Goal: Task Accomplishment & Management: Manage account settings

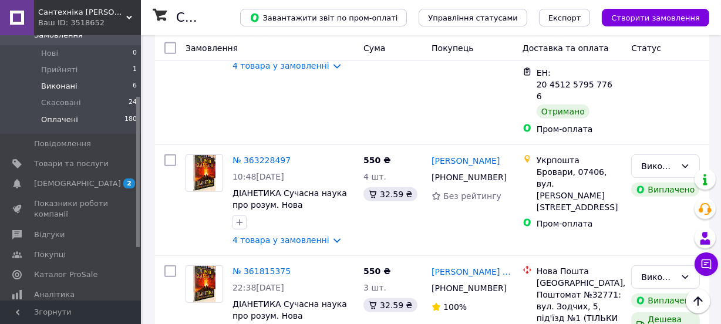
scroll to position [106, 0]
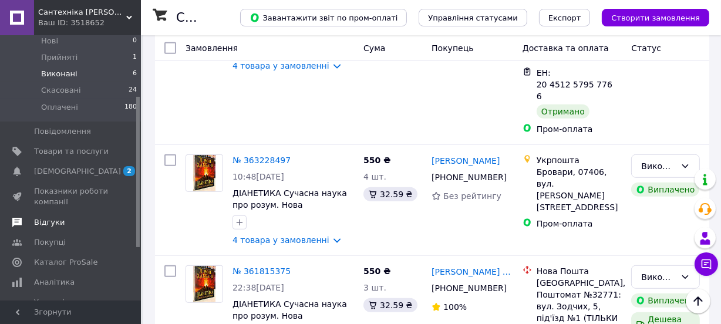
click at [44, 217] on span "Відгуки" at bounding box center [49, 222] width 31 height 11
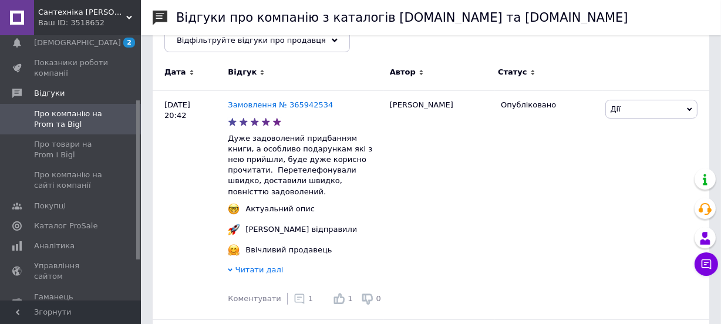
scroll to position [160, 0]
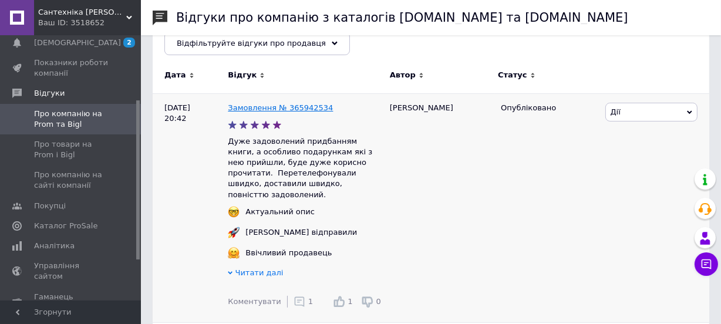
click at [302, 108] on link "Замовлення № 365942534" at bounding box center [280, 107] width 105 height 9
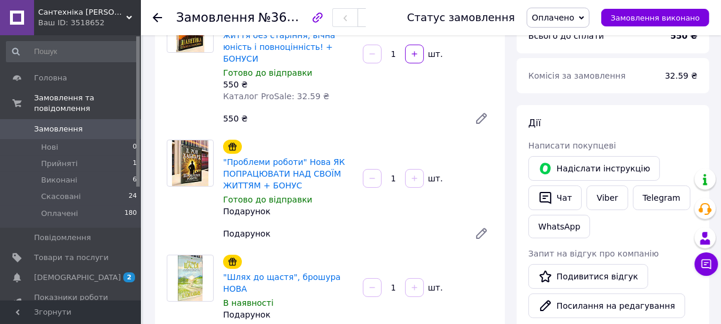
scroll to position [106, 0]
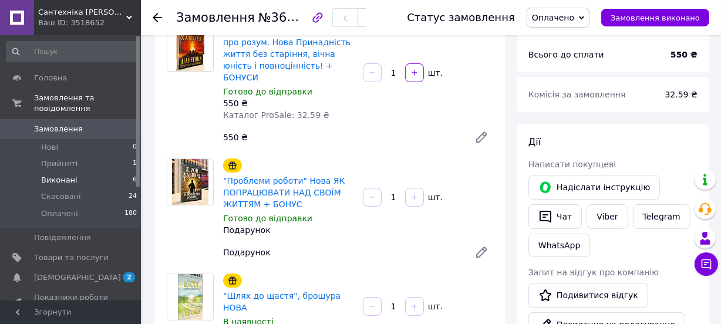
click at [55, 175] on span "Виконані" at bounding box center [59, 180] width 36 height 11
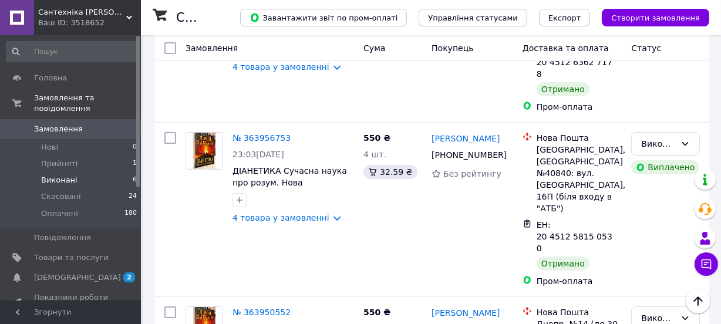
scroll to position [181, 0]
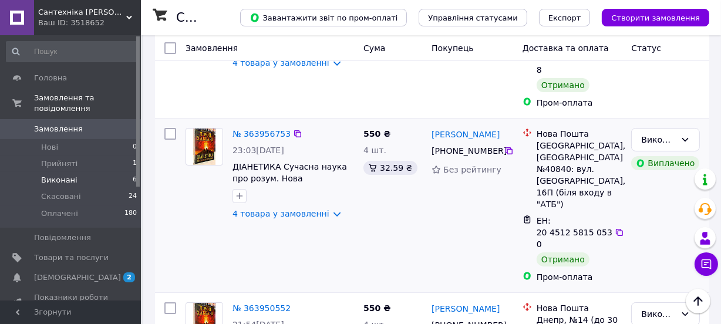
click at [299, 144] on div "23:03, 27.09.2025" at bounding box center [294, 150] width 122 height 12
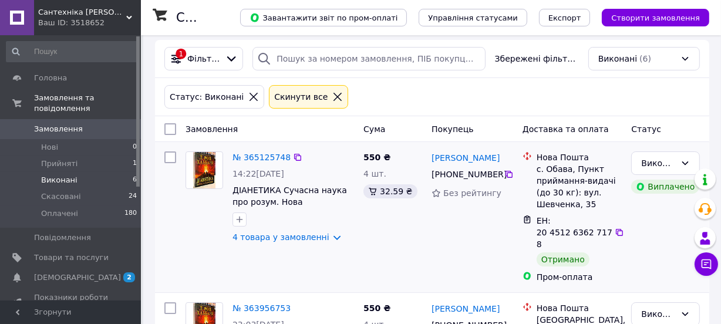
scroll to position [0, 0]
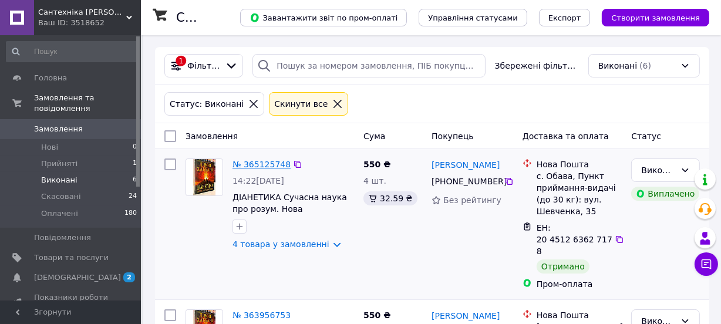
click at [263, 161] on link "№ 365125748" at bounding box center [262, 164] width 58 height 9
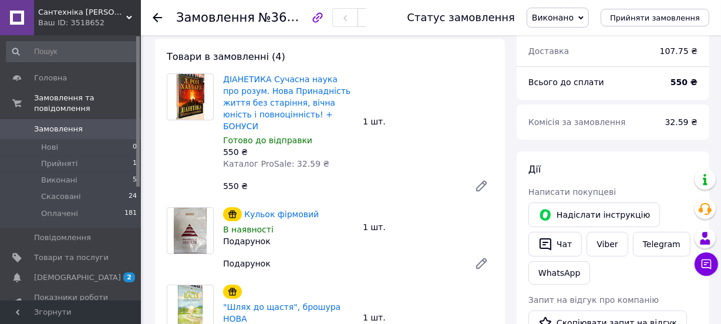
scroll to position [53, 0]
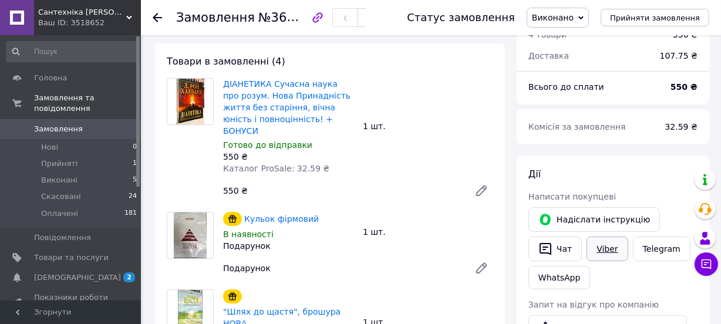
click at [599, 249] on link "Viber" at bounding box center [607, 249] width 41 height 25
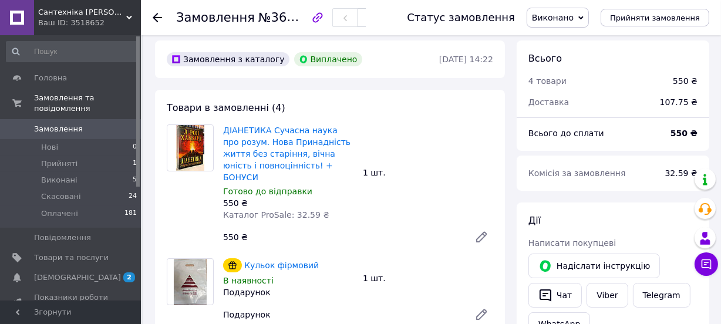
scroll to position [0, 0]
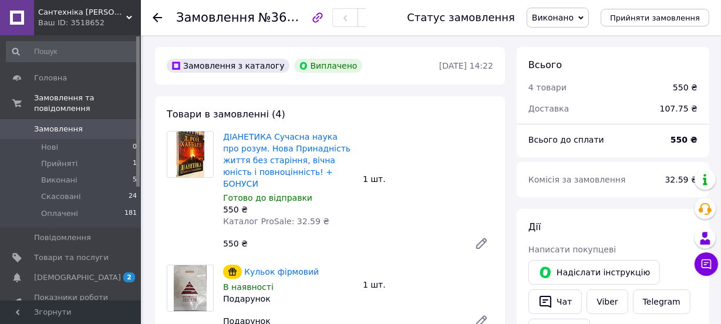
click at [584, 15] on icon at bounding box center [580, 17] width 5 height 5
click at [561, 75] on li "Оплачено" at bounding box center [557, 77] width 61 height 18
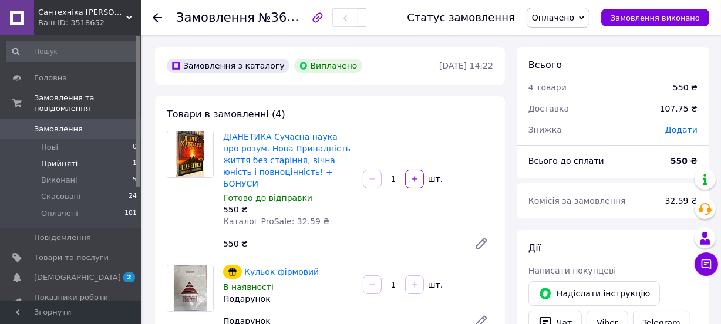
click at [69, 159] on span "Прийняті" at bounding box center [59, 164] width 36 height 11
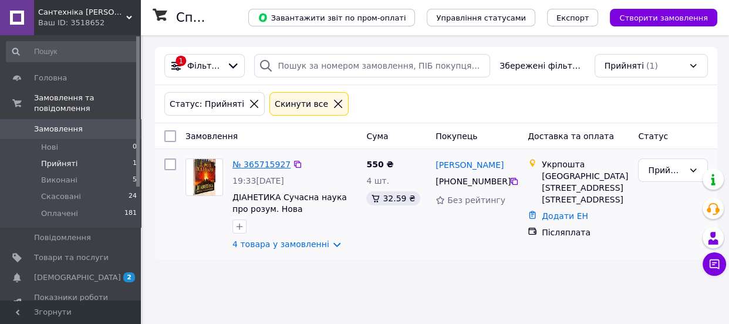
click at [264, 164] on link "№ 365715927" at bounding box center [262, 164] width 58 height 9
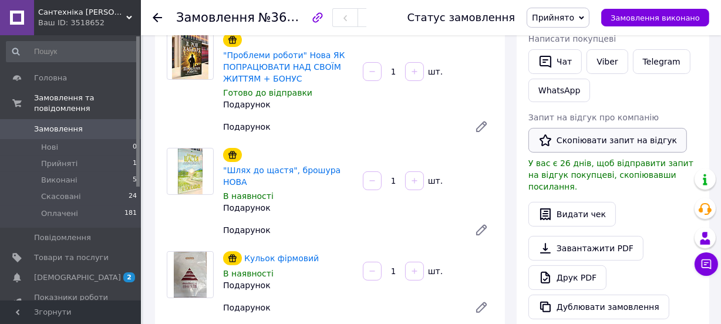
scroll to position [213, 0]
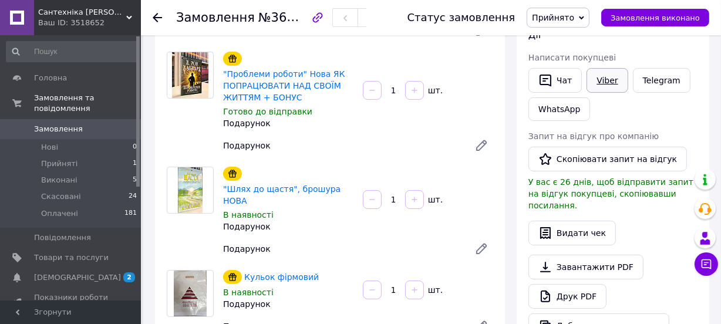
click at [598, 72] on link "Viber" at bounding box center [607, 80] width 41 height 25
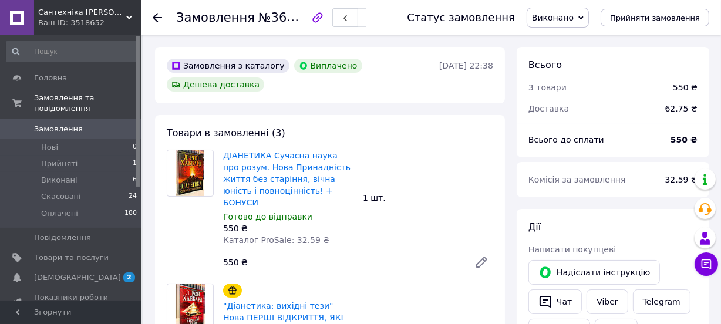
click at [589, 14] on span "Виконано" at bounding box center [558, 18] width 62 height 20
click at [563, 70] on li "Оплачено" at bounding box center [557, 77] width 61 height 18
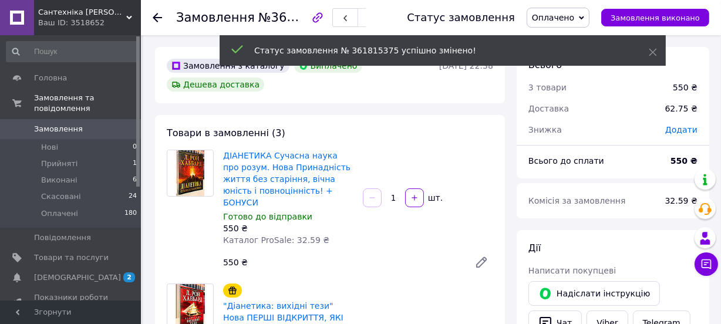
scroll to position [21, 0]
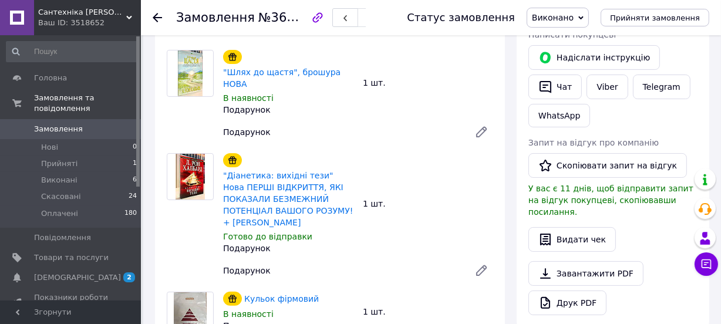
scroll to position [213, 0]
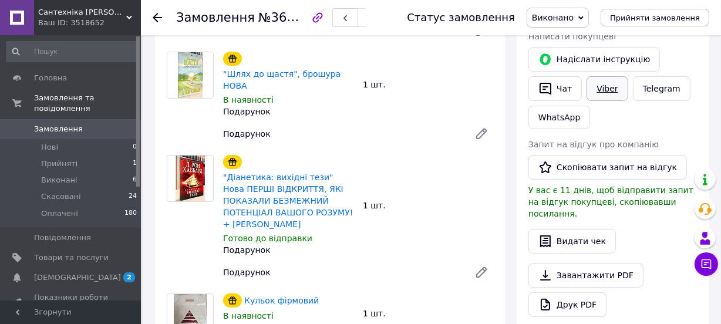
click at [605, 83] on link "Viber" at bounding box center [607, 88] width 41 height 25
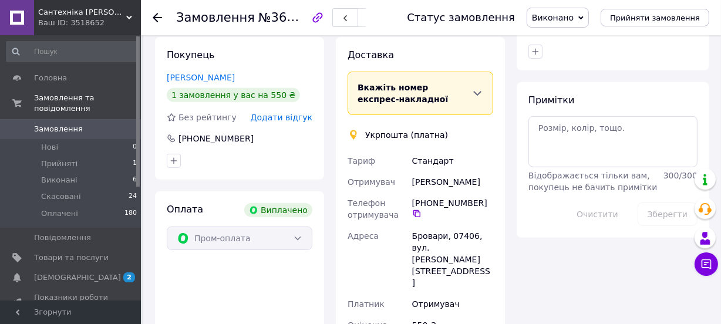
scroll to position [587, 0]
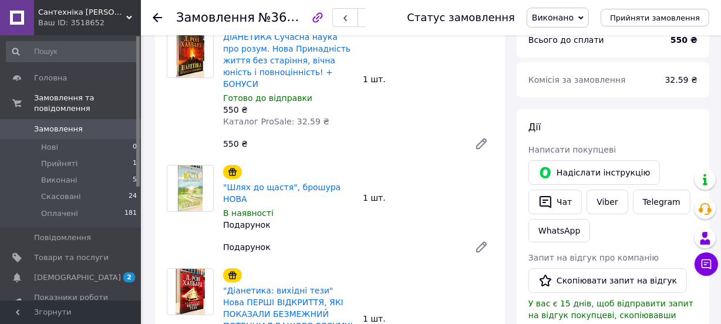
scroll to position [106, 0]
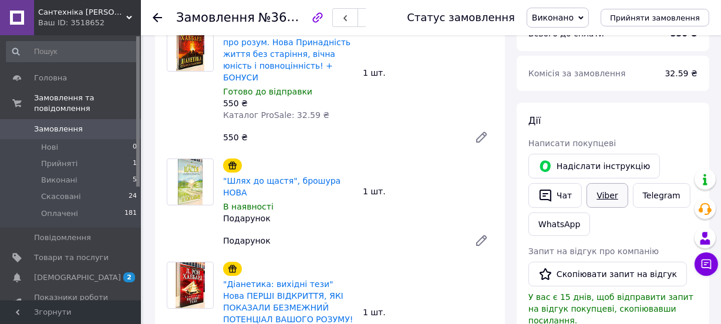
click at [602, 194] on link "Viber" at bounding box center [607, 195] width 41 height 25
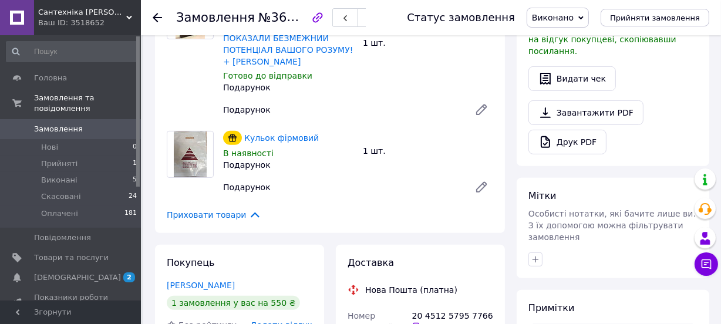
scroll to position [320, 0]
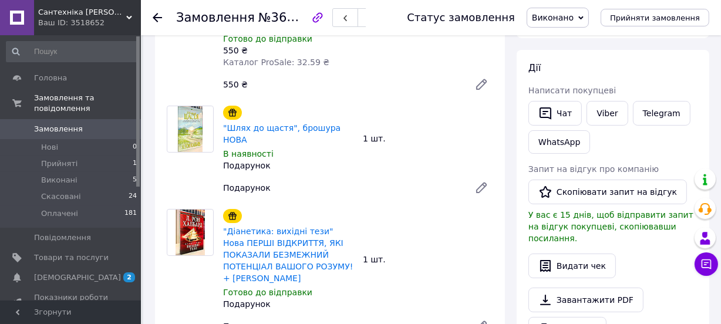
scroll to position [160, 0]
click at [599, 106] on link "Viber" at bounding box center [607, 112] width 41 height 25
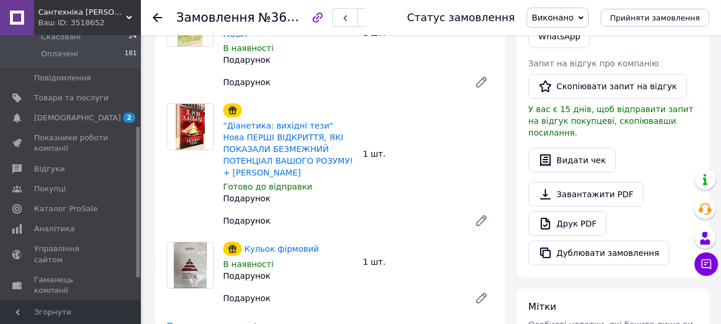
scroll to position [267, 0]
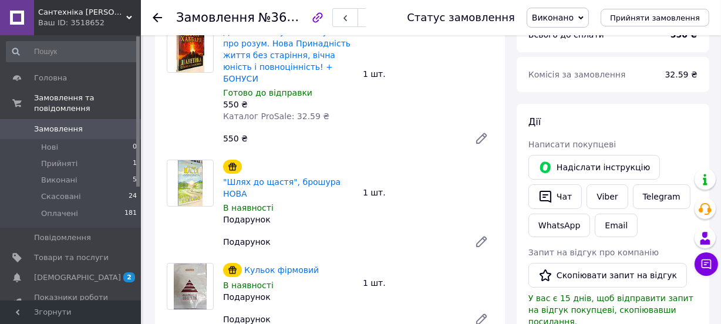
scroll to position [106, 0]
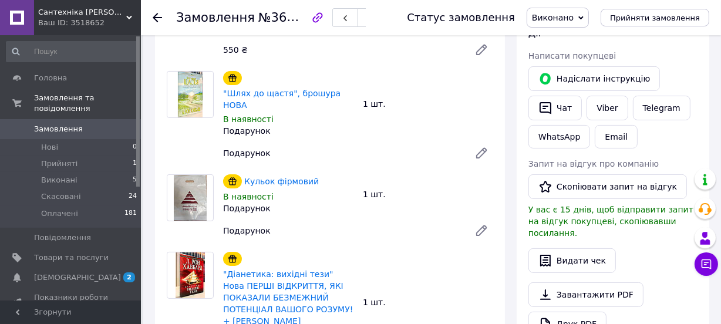
scroll to position [213, 0]
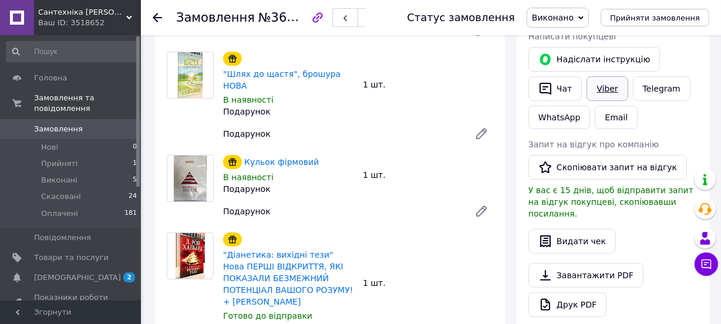
click at [602, 85] on link "Viber" at bounding box center [607, 88] width 41 height 25
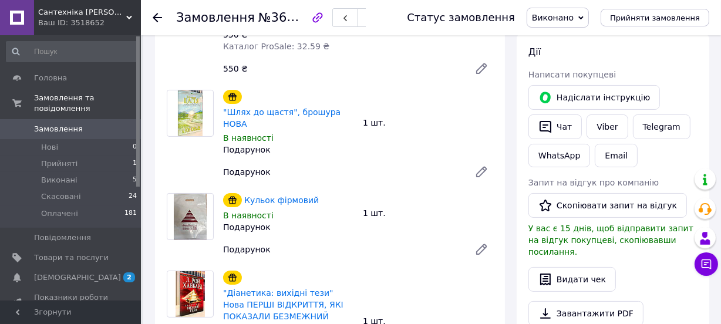
scroll to position [53, 0]
